Goal: Navigation & Orientation: Find specific page/section

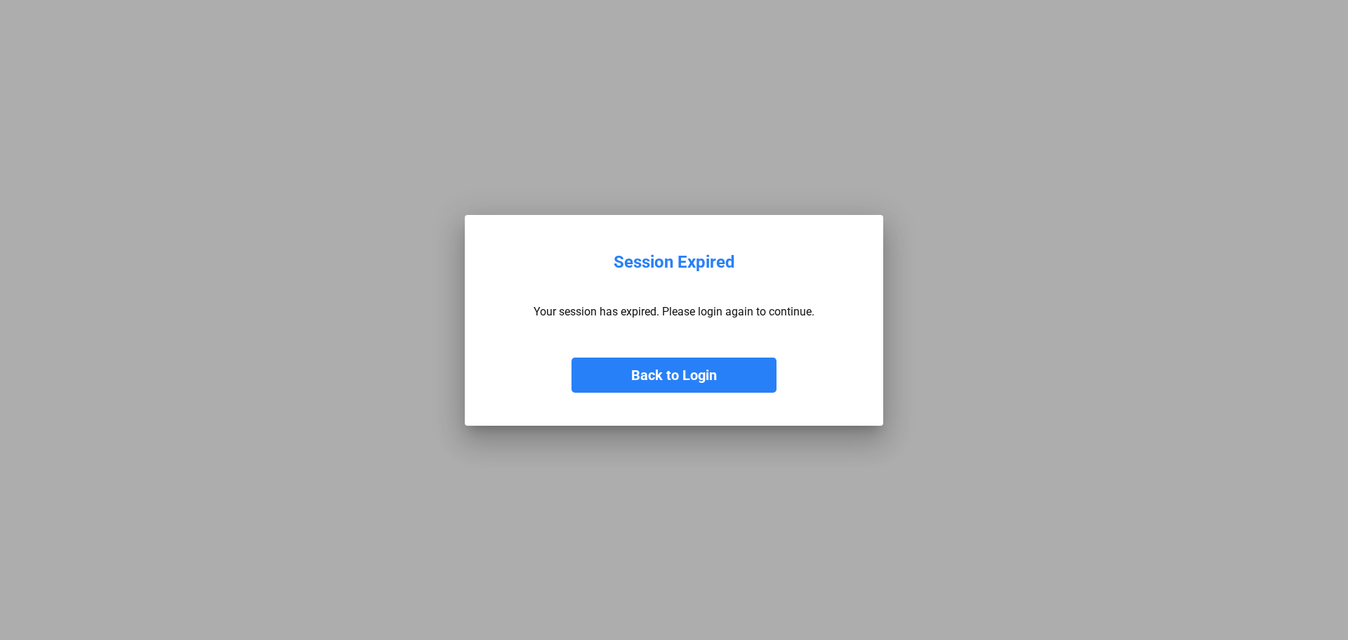
click at [649, 384] on button "Back to Login" at bounding box center [673, 374] width 205 height 35
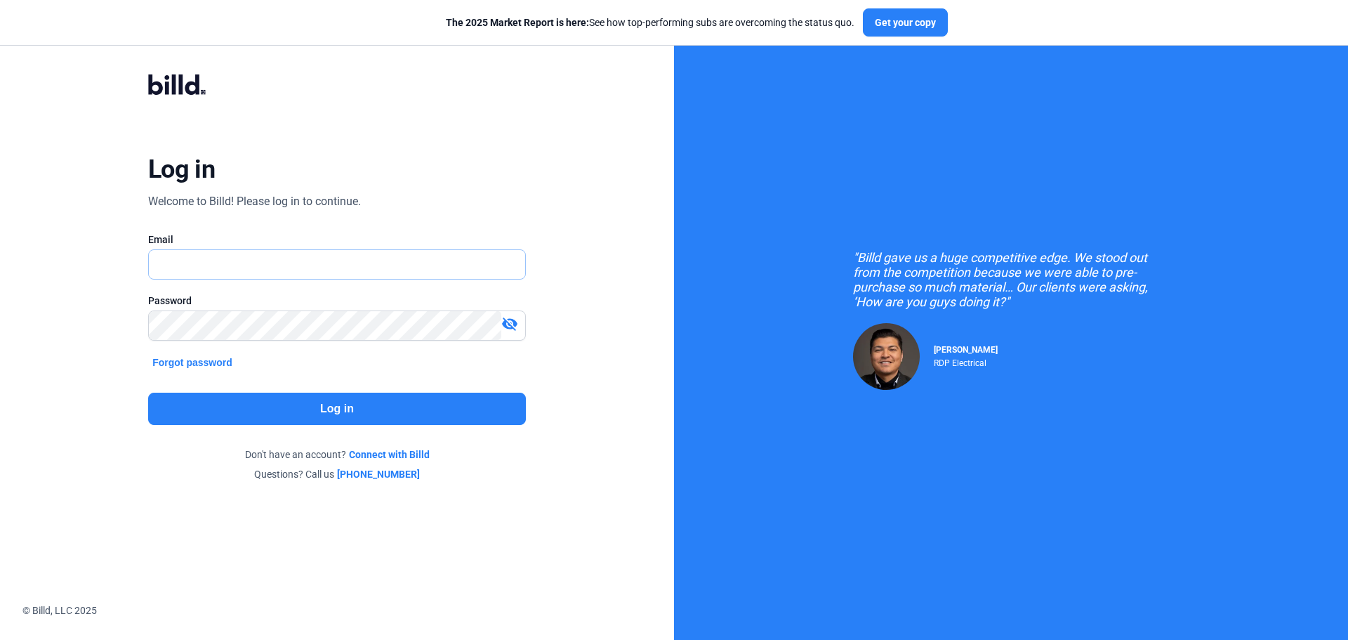
click at [324, 260] on input "text" at bounding box center [329, 264] width 361 height 29
type input "[EMAIL_ADDRESS][DOMAIN_NAME]"
click at [360, 404] on button "Log in" at bounding box center [337, 408] width 378 height 32
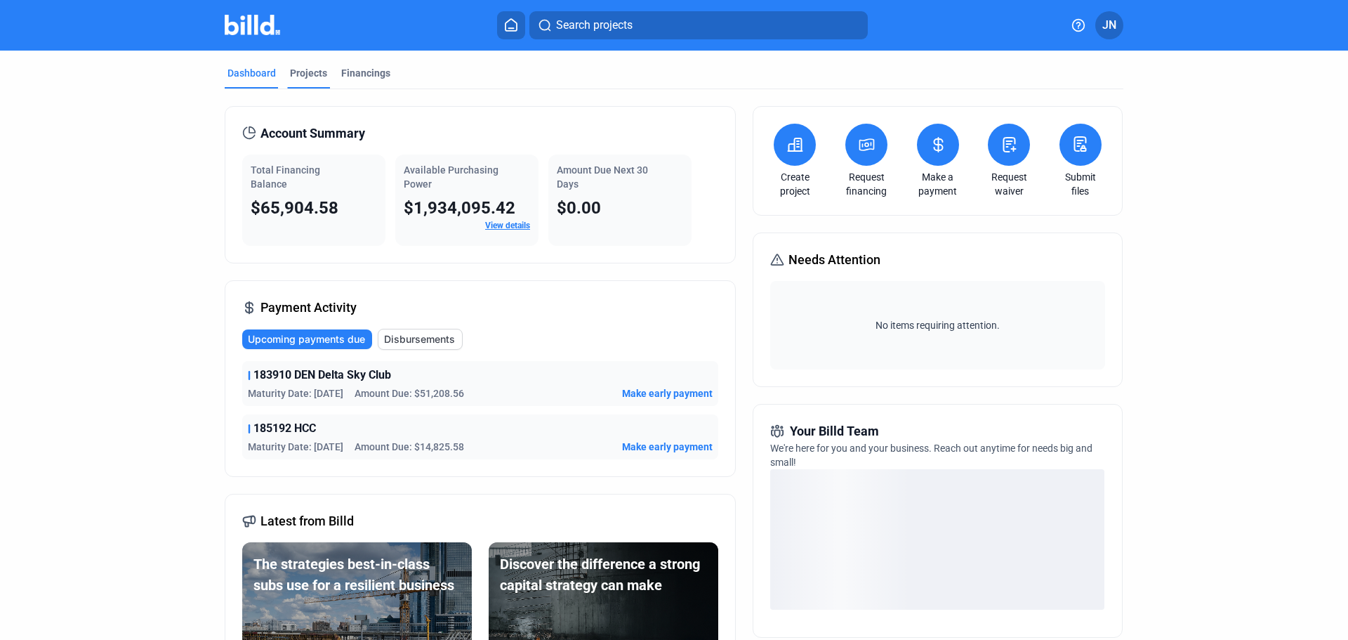
click at [290, 74] on div "Projects" at bounding box center [308, 73] width 37 height 14
